Goal: Check status: Check status

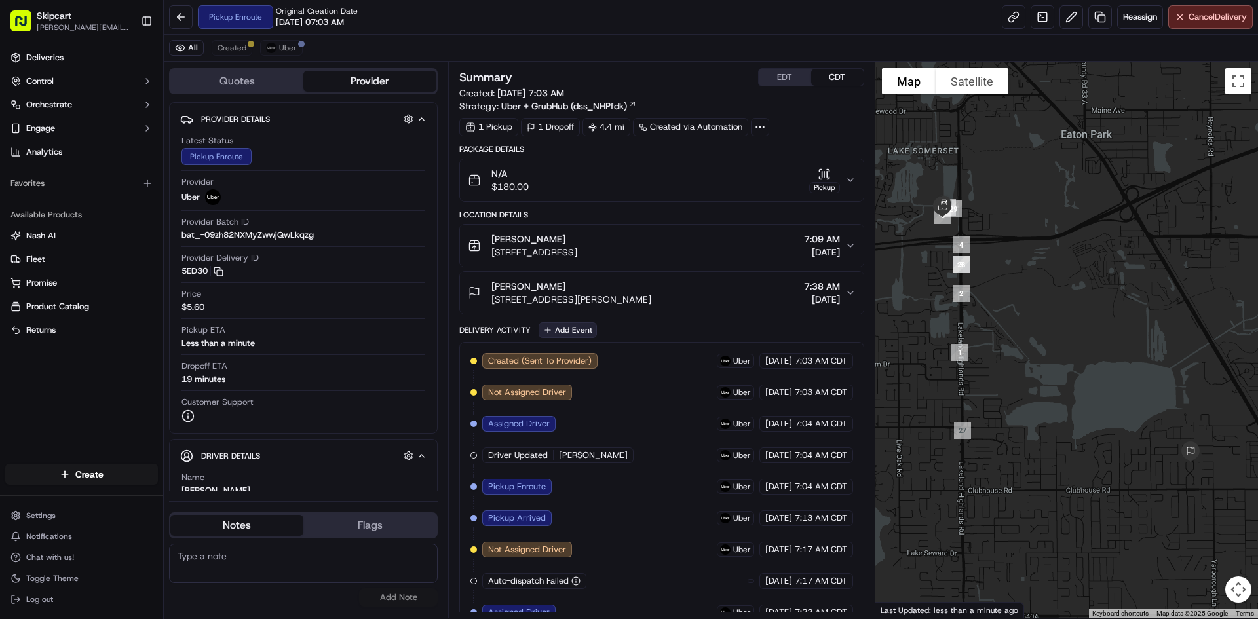
drag, startPoint x: 1563, startPoint y: 1, endPoint x: 578, endPoint y: 328, distance: 1037.4
click at [578, 328] on button "Add Event" at bounding box center [567, 330] width 58 height 16
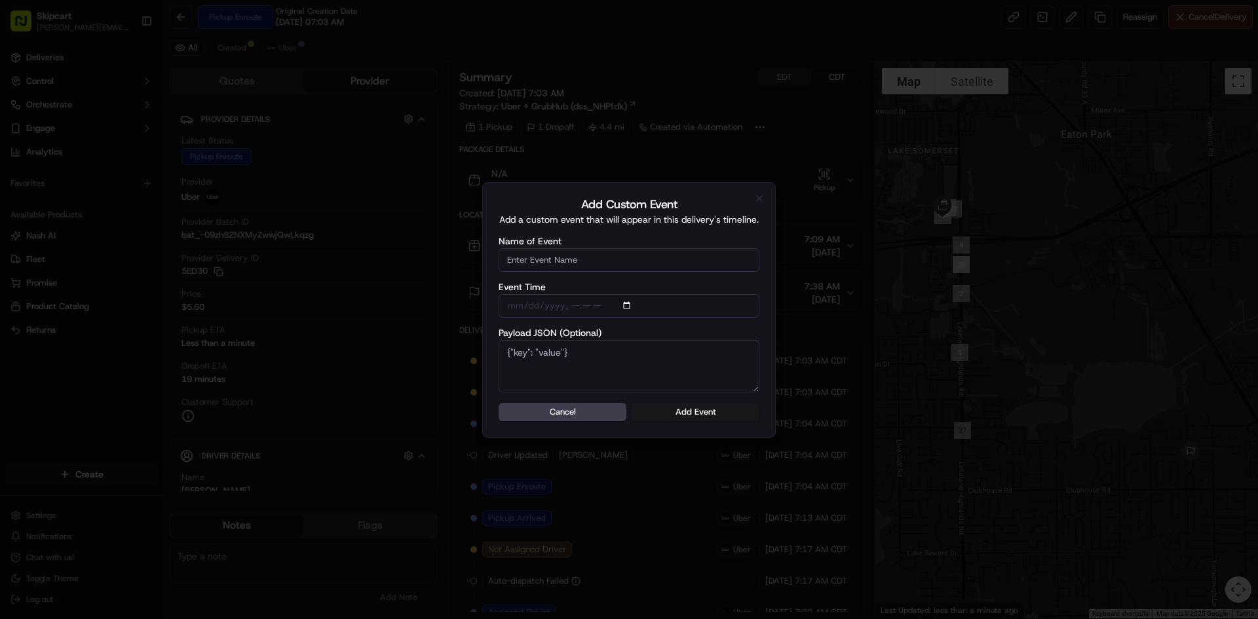
click at [573, 499] on div at bounding box center [629, 309] width 1258 height 619
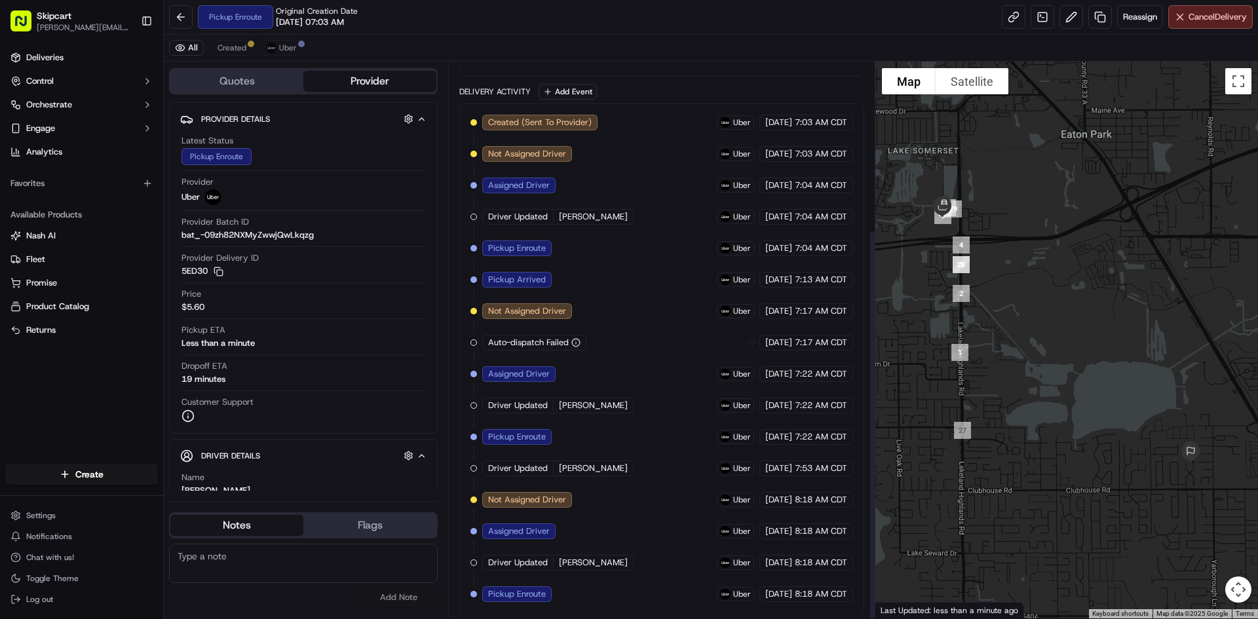
scroll to position [240, 0]
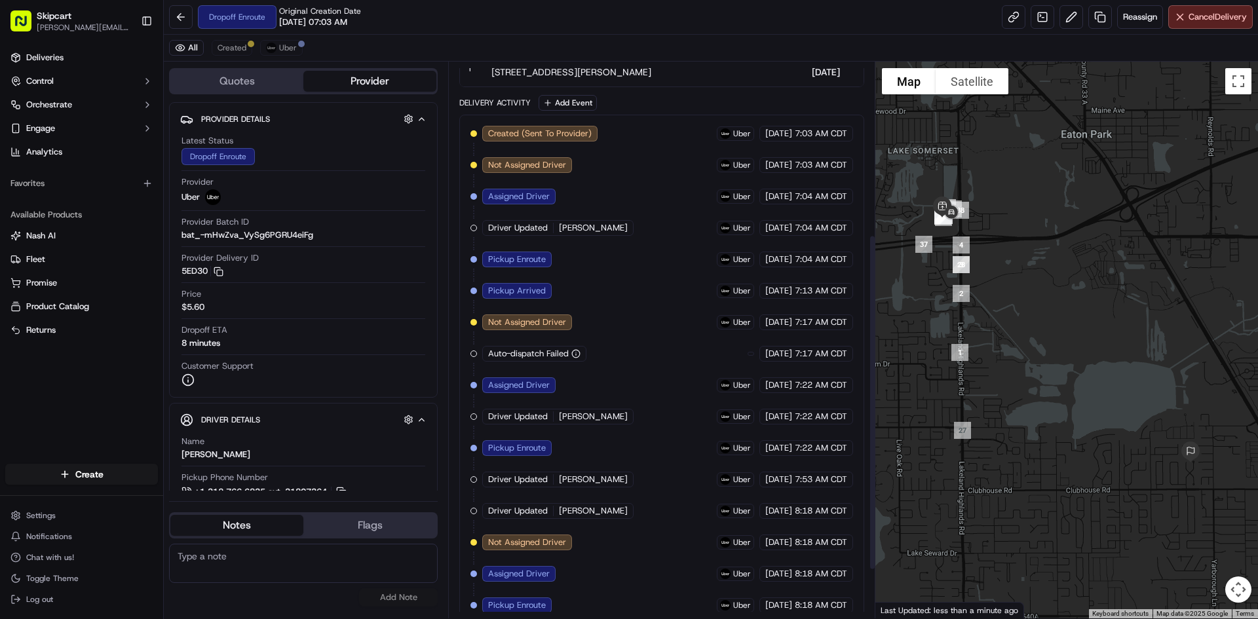
scroll to position [366, 0]
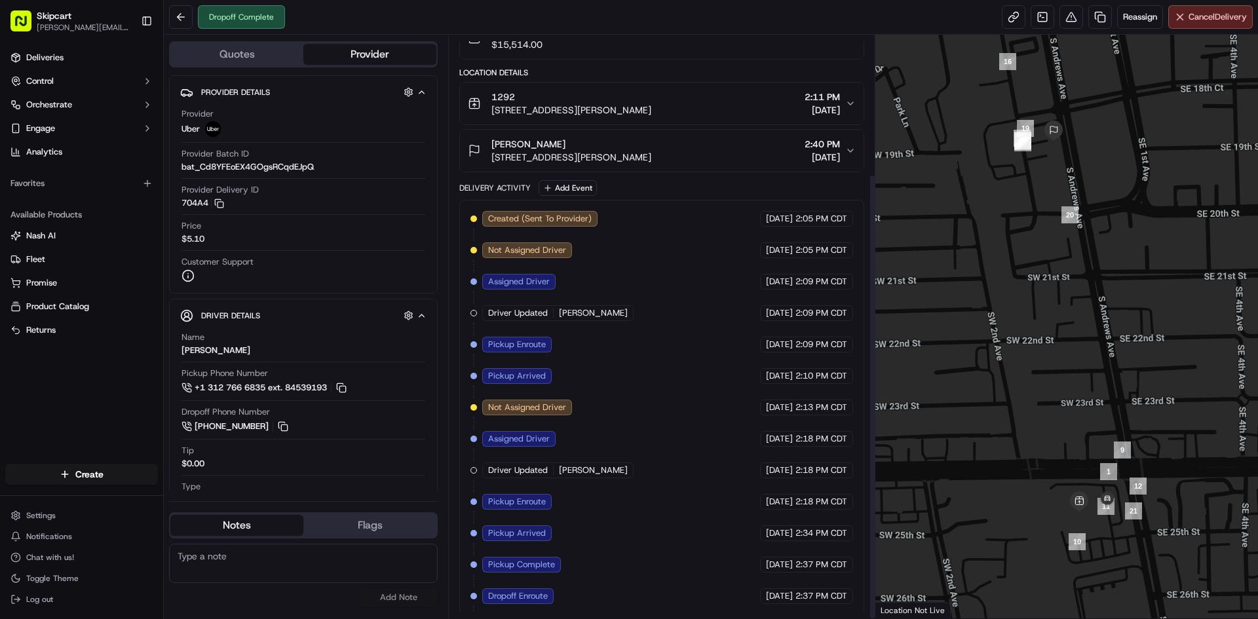
scroll to position [181, 0]
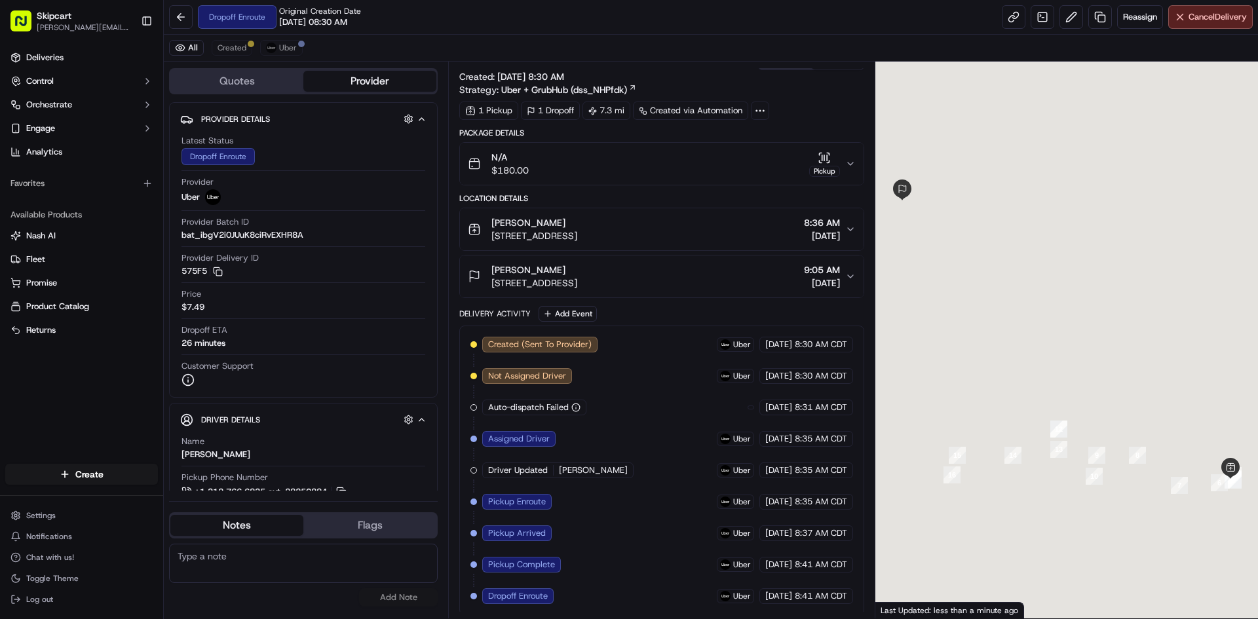
scroll to position [20, 0]
